Goal: Transaction & Acquisition: Book appointment/travel/reservation

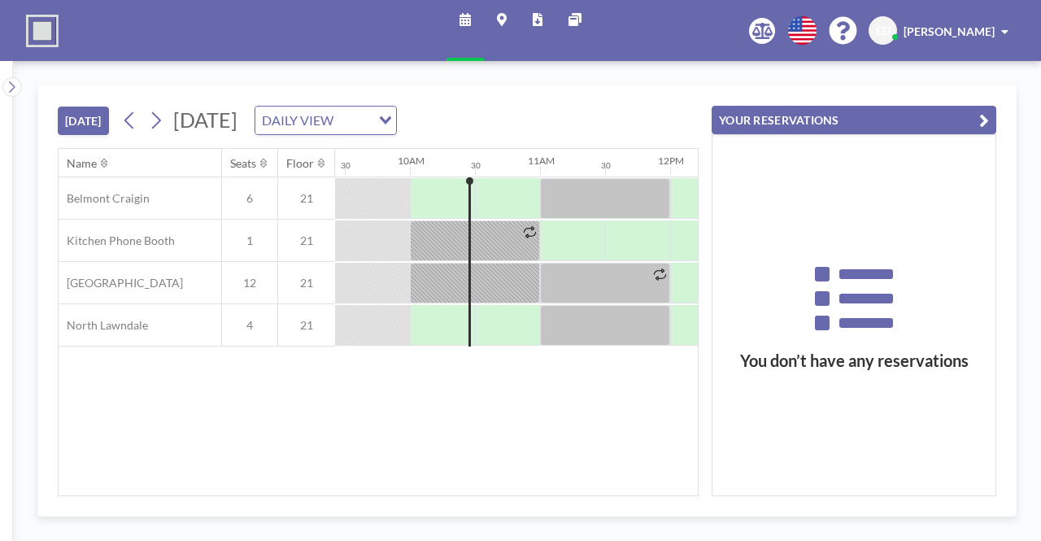
scroll to position [0, 1236]
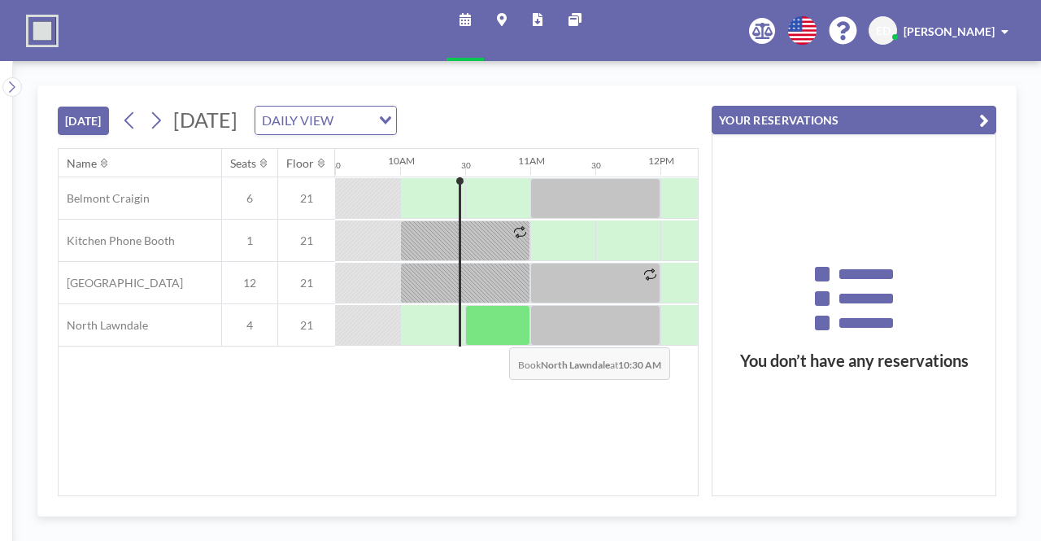
click at [496, 332] on div at bounding box center [497, 325] width 65 height 41
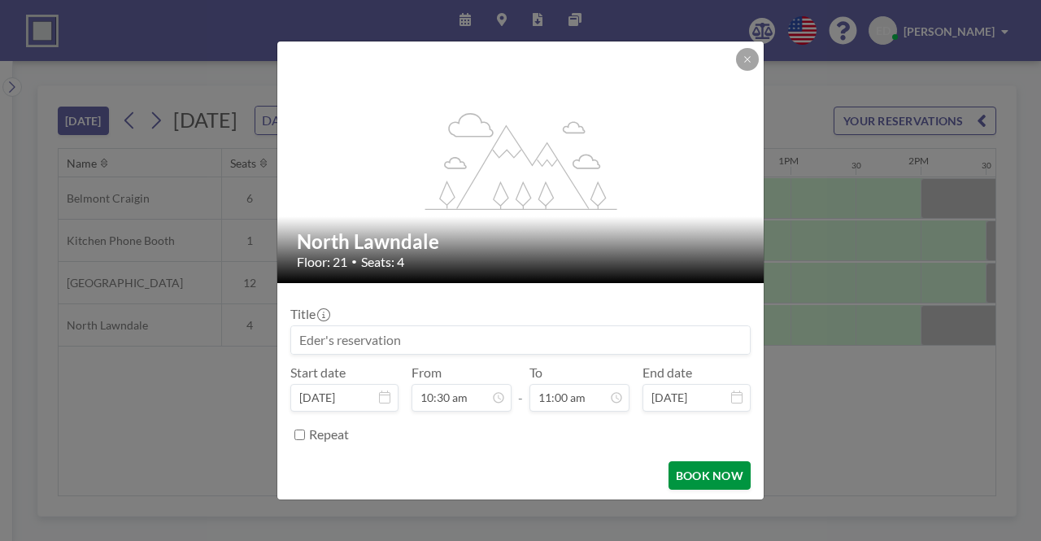
scroll to position [637, 0]
click at [691, 477] on button "BOOK NOW" at bounding box center [710, 475] width 82 height 28
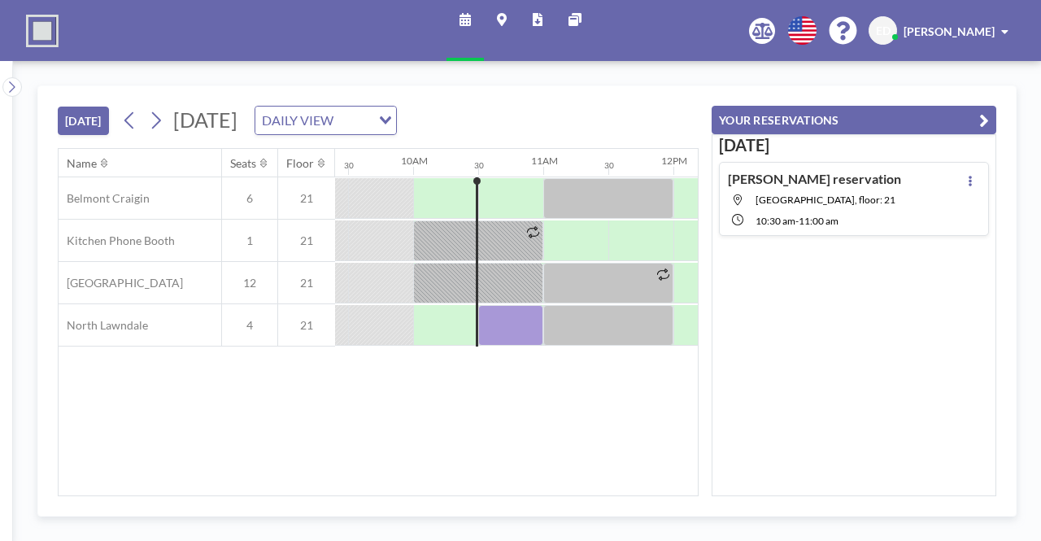
scroll to position [0, 1236]
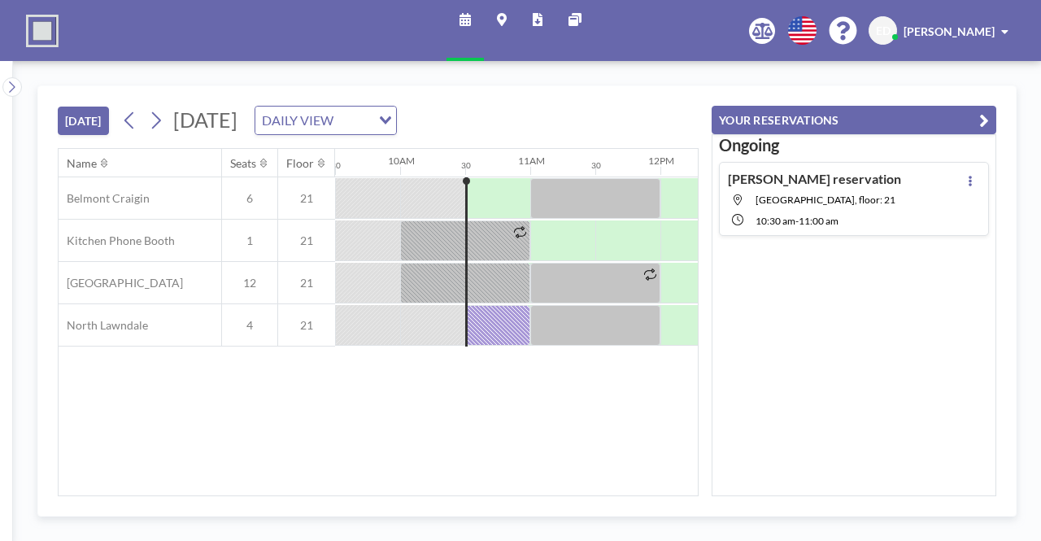
click at [983, 111] on icon "button" at bounding box center [984, 121] width 10 height 20
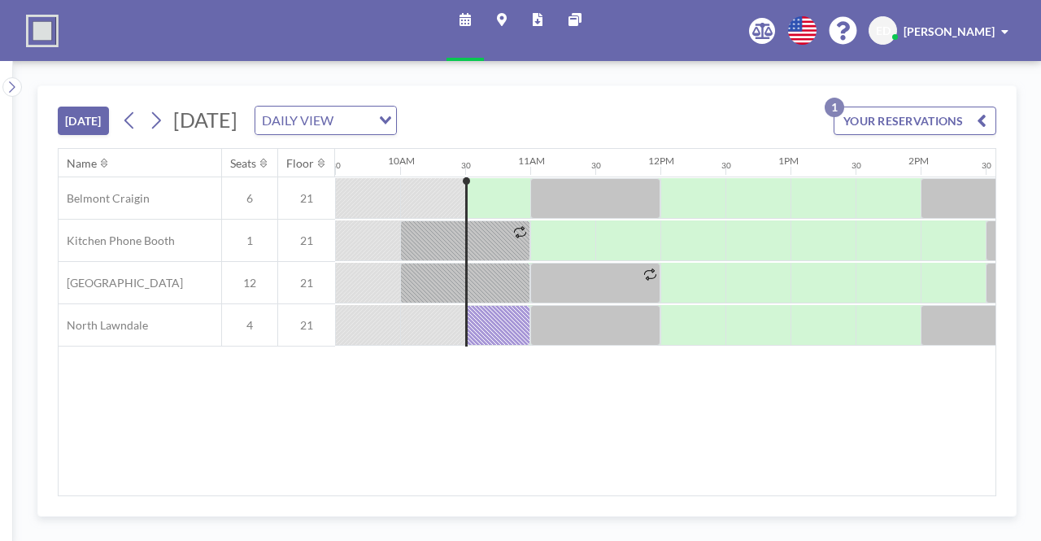
click at [729, 98] on div "[DATE] [DATE] DAILY VIEW Loading... YOUR RESERVATIONS 1" at bounding box center [527, 117] width 939 height 62
